Goal: Task Accomplishment & Management: Manage account settings

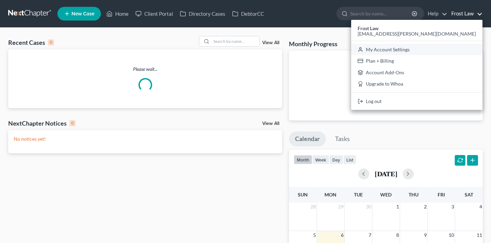
click at [440, 51] on link "My Account Settings" at bounding box center [416, 50] width 131 height 12
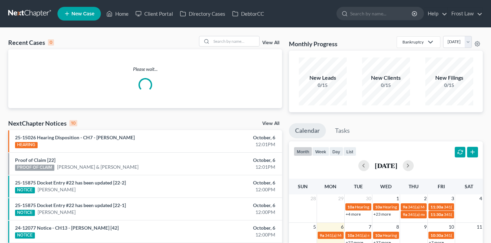
select select "38"
select select "24"
select select "21"
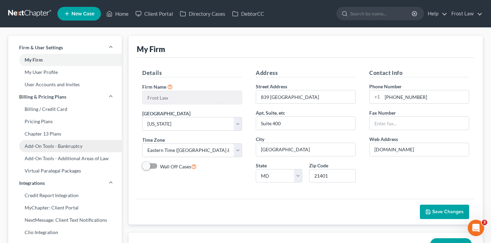
click at [82, 145] on link "Add-On Tools - Bankruptcy" at bounding box center [65, 146] width 114 height 12
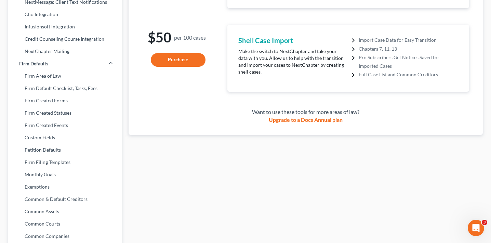
scroll to position [104, 0]
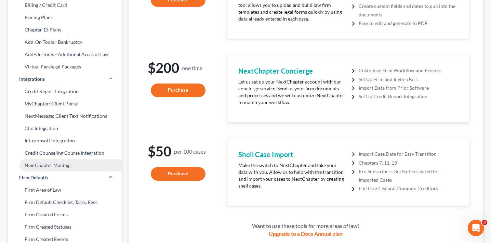
click at [92, 162] on link "NextChapter Mailing" at bounding box center [65, 165] width 114 height 12
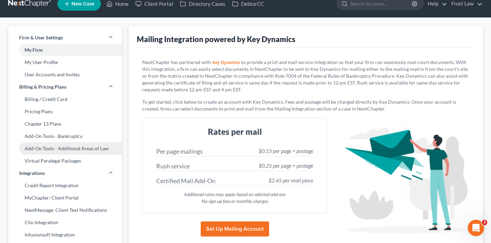
scroll to position [11, 0]
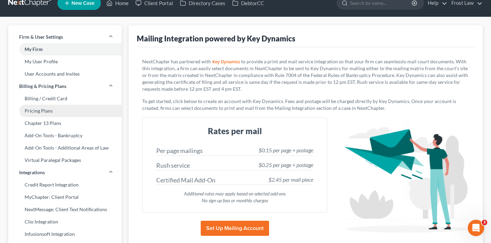
click at [51, 111] on link "Pricing Plans" at bounding box center [65, 111] width 114 height 12
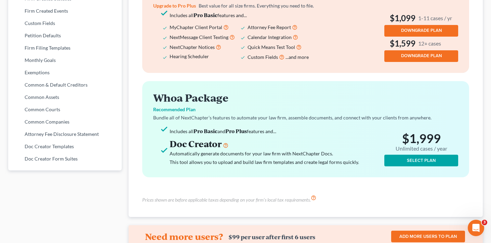
scroll to position [411, 0]
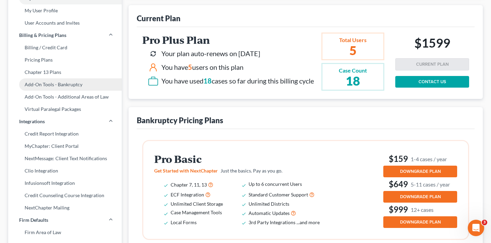
click at [73, 85] on link "Add-On Tools - Bankruptcy" at bounding box center [65, 84] width 114 height 12
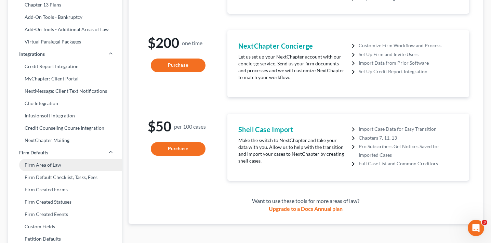
scroll to position [128, 0]
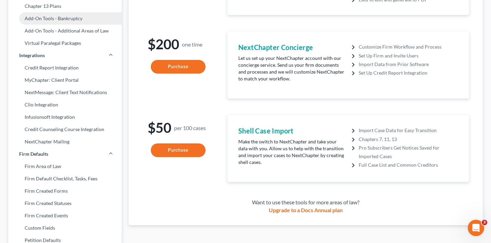
click at [83, 19] on link "Add-On Tools - Bankruptcy" at bounding box center [65, 18] width 114 height 12
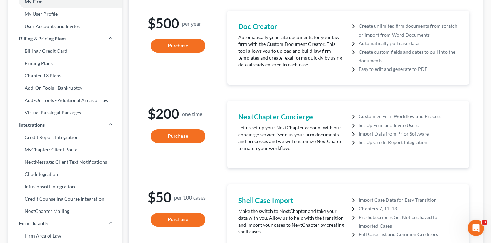
scroll to position [57, 0]
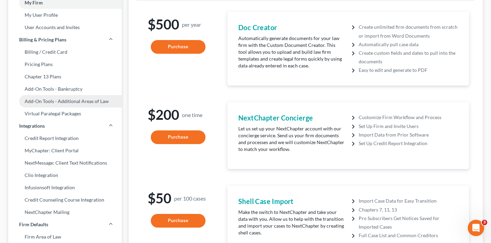
click at [98, 103] on link "Add-On Tools - Additional Areas of Law" at bounding box center [65, 101] width 114 height 12
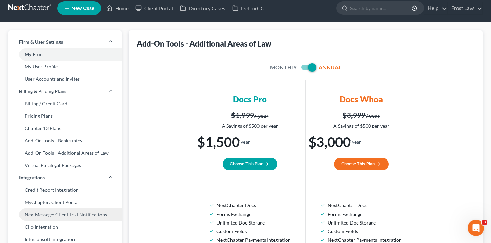
scroll to position [4, 0]
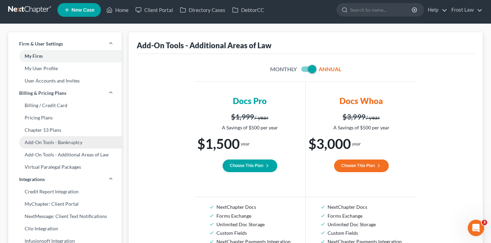
click at [62, 141] on link "Add-On Tools - Bankruptcy" at bounding box center [65, 142] width 114 height 12
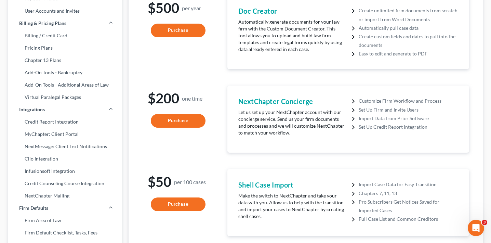
scroll to position [75, 0]
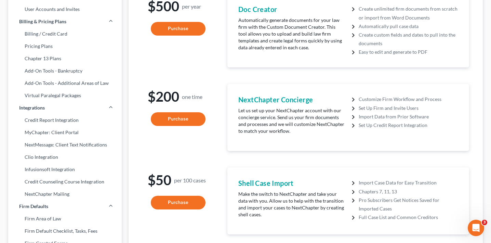
click at [3, 170] on div "Firm & User Settings My Firm My User Profile User Accounts and Invites Billing …" at bounding box center [245, 197] width 491 height 491
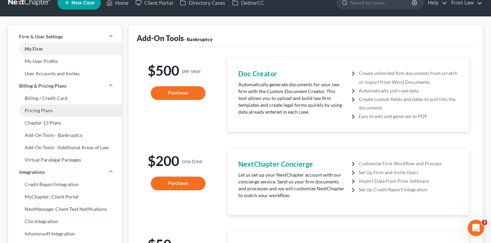
click at [71, 106] on link "Pricing Plans" at bounding box center [65, 110] width 114 height 12
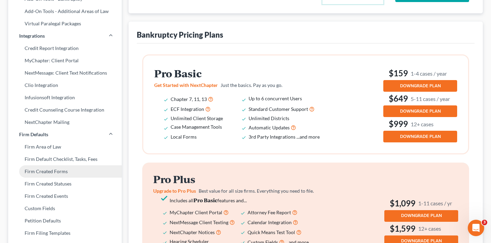
scroll to position [35, 0]
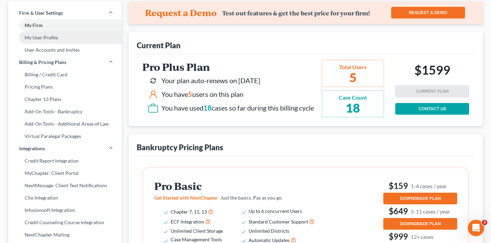
click at [58, 37] on link "My User Profile" at bounding box center [65, 37] width 114 height 12
